Goal: Task Accomplishment & Management: Complete application form

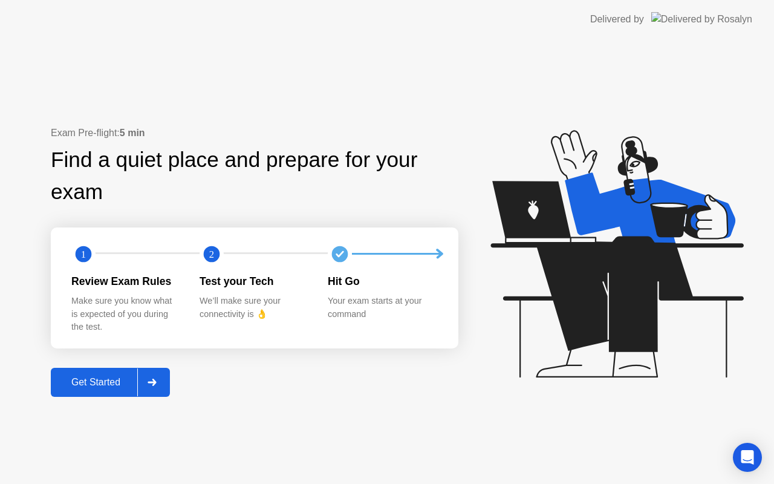
click at [85, 383] on div "Get Started" at bounding box center [95, 382] width 83 height 11
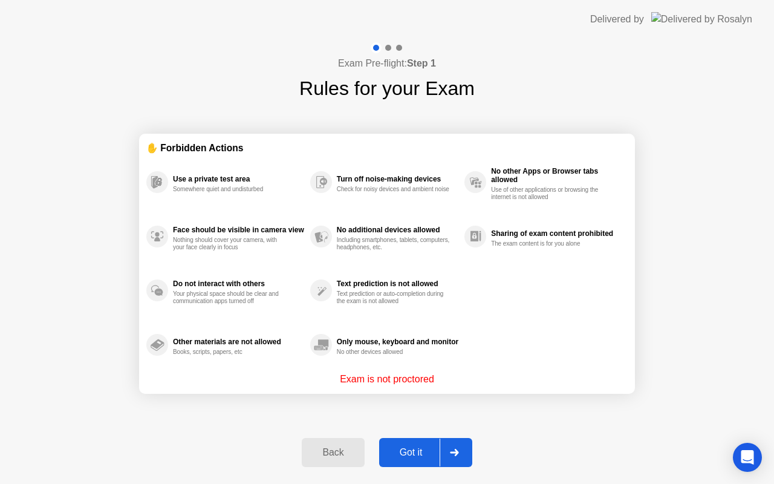
click at [417, 452] on div "Got it" at bounding box center [411, 452] width 57 height 11
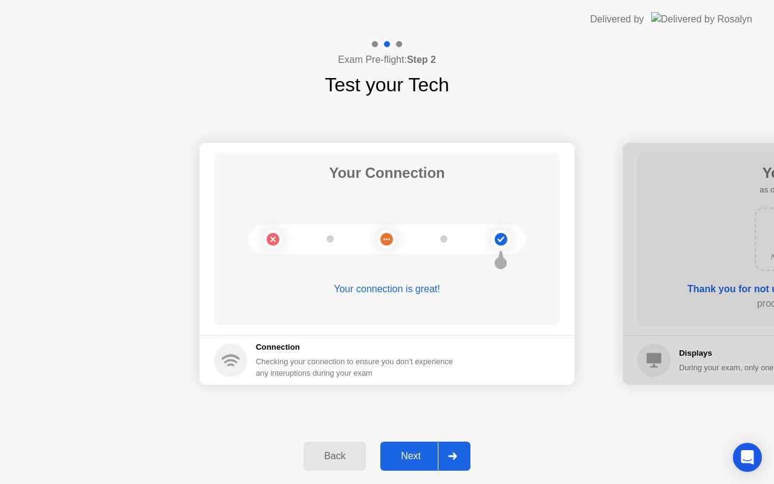
click at [417, 452] on div "Next" at bounding box center [411, 456] width 54 height 11
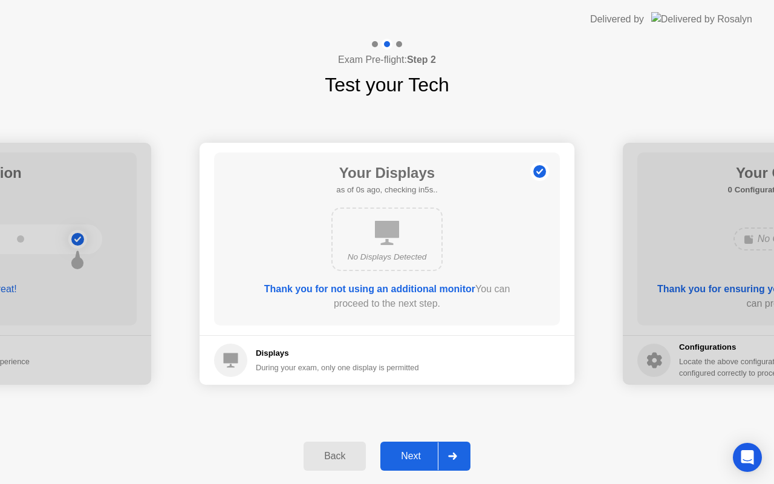
click at [417, 452] on div "Next" at bounding box center [411, 456] width 54 height 11
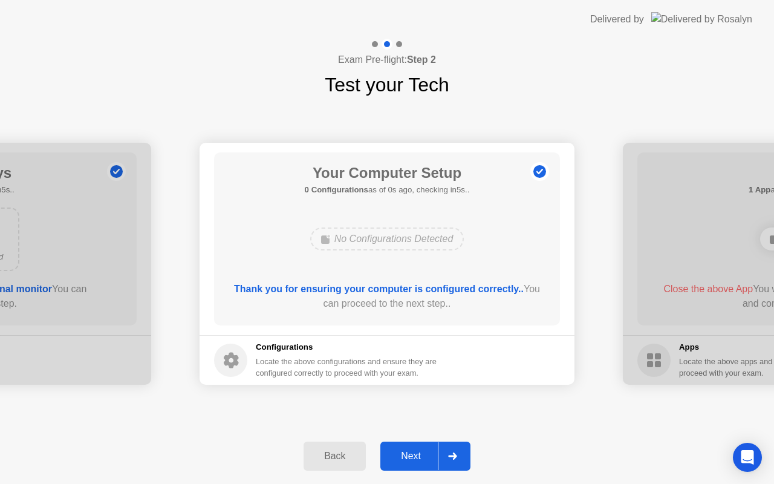
click at [417, 452] on div "Next" at bounding box center [411, 456] width 54 height 11
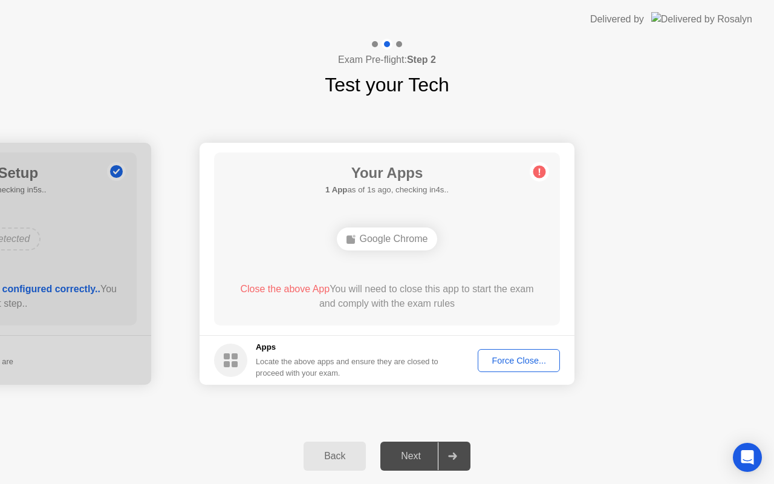
click at [515, 360] on div "Force Close..." at bounding box center [519, 361] width 74 height 10
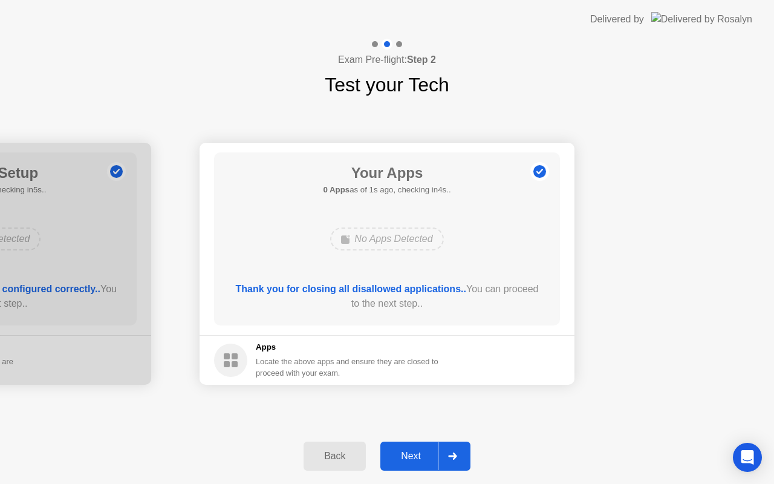
click at [416, 461] on div "Next" at bounding box center [411, 456] width 54 height 11
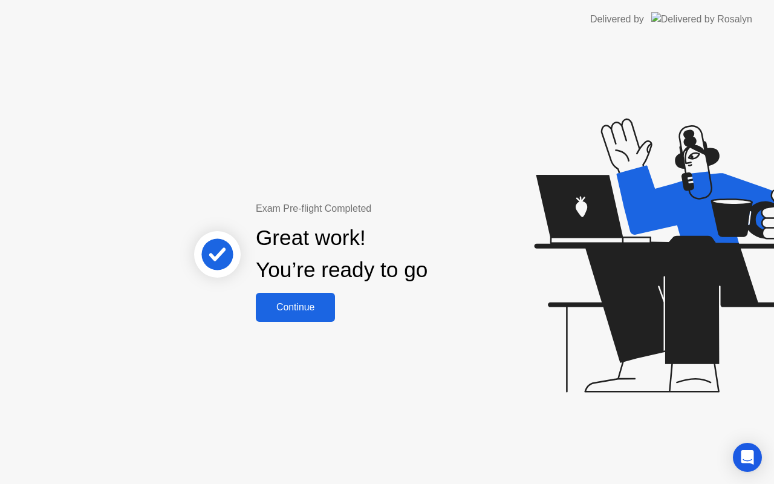
click at [311, 313] on div "Continue" at bounding box center [295, 307] width 72 height 11
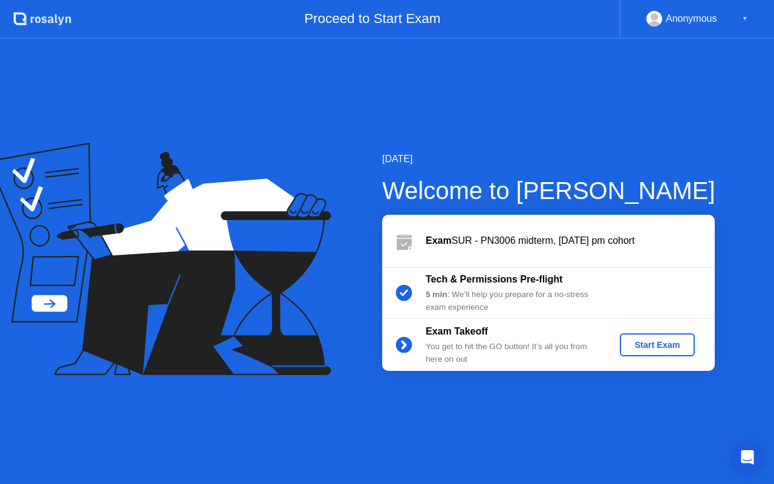
click at [647, 342] on div "Start Exam" at bounding box center [657, 345] width 65 height 10
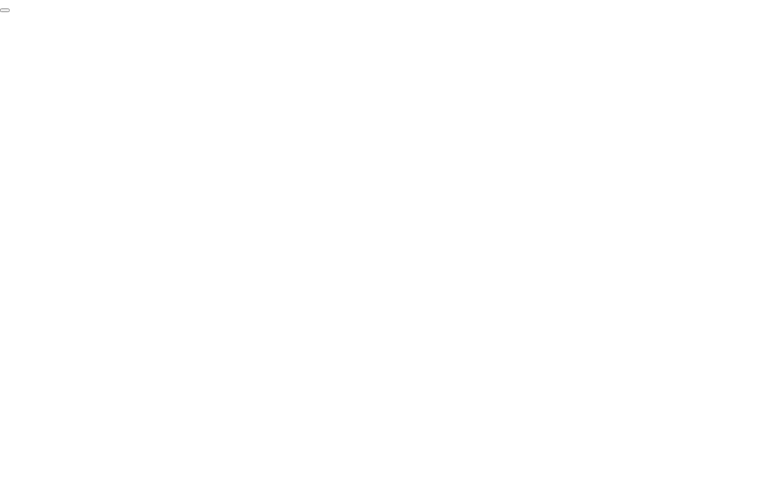
click div "End Proctoring Session"
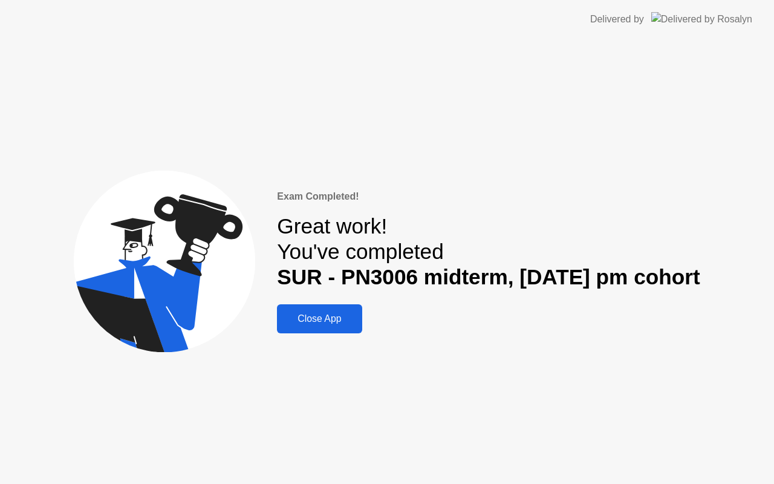
click at [296, 317] on div "Close App" at bounding box center [319, 318] width 77 height 11
